Goal: Find specific page/section: Find specific page/section

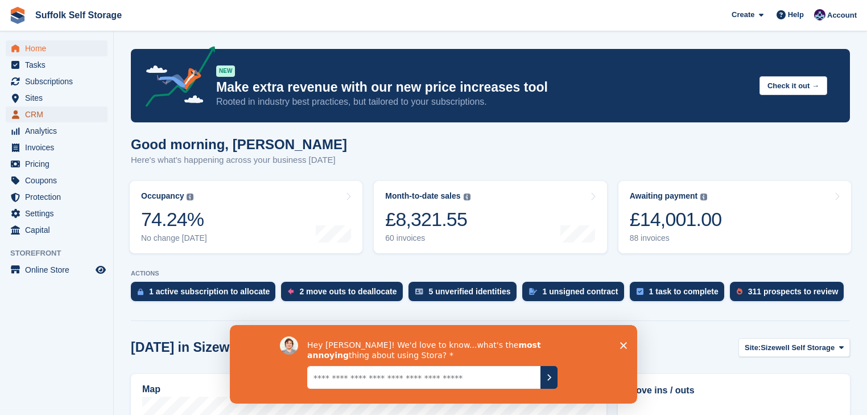
click at [43, 117] on span "CRM" at bounding box center [59, 114] width 68 height 16
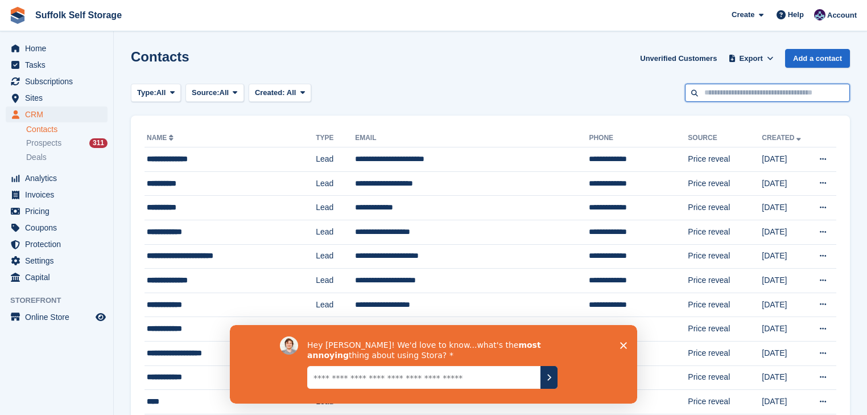
click at [723, 93] on input "text" at bounding box center [767, 93] width 165 height 19
type input "****"
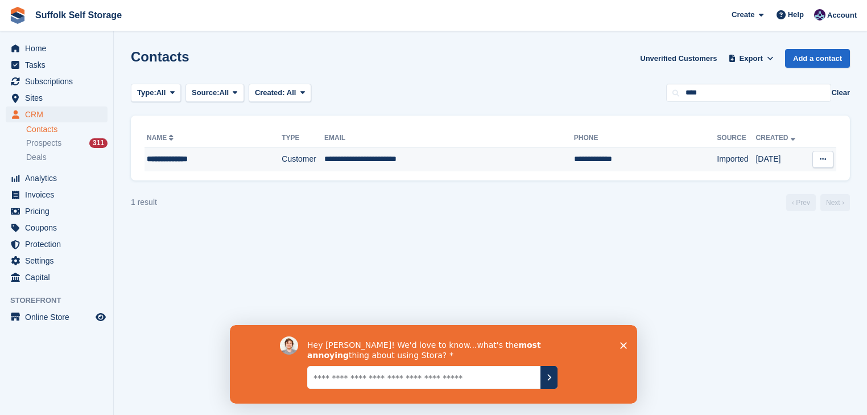
click at [357, 163] on td "**********" at bounding box center [449, 159] width 250 height 24
